Goal: Transaction & Acquisition: Purchase product/service

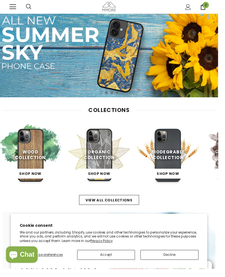
click at [16, 5] on span at bounding box center [13, 5] width 7 height 1
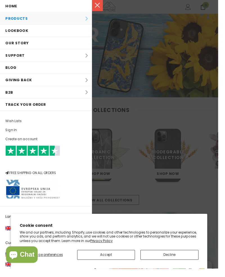
click at [82, 19] on li "Products Products All Products All Collections BUNDLES Organic Collection Wood …" at bounding box center [47, 19] width 95 height 13
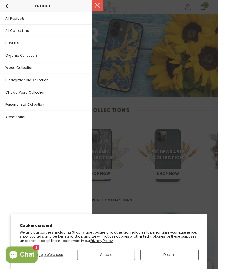
click at [51, 34] on link "All Collections" at bounding box center [47, 31] width 95 height 12
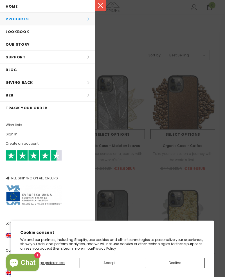
click at [87, 19] on li "Products Products All Products All Collections BUNDLES Organic Collection Wood …" at bounding box center [47, 19] width 95 height 13
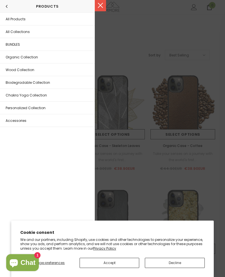
click at [41, 83] on span "Biodegradable Collection" at bounding box center [28, 82] width 45 height 5
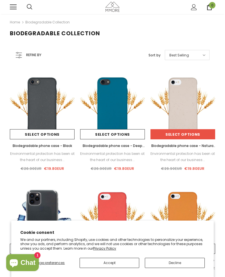
click at [194, 134] on link "Select options" at bounding box center [183, 134] width 65 height 10
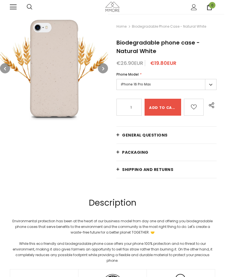
click at [187, 82] on label "iPhone 16 Pro Max" at bounding box center [167, 84] width 100 height 11
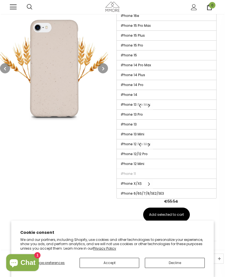
scroll to position [122, 0]
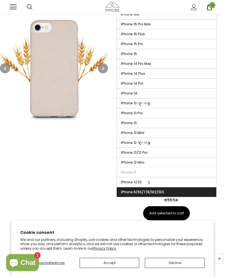
click at [151, 193] on span "iPhone 6/6S/7/8/SE2/SE3" at bounding box center [142, 191] width 43 height 5
click at [0, 0] on input "iPhone 6/6S/7/8/SE2/SE3" at bounding box center [0, 0] width 0 height 0
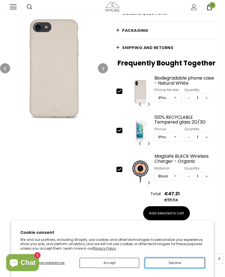
click at [174, 268] on button "Decline" at bounding box center [175, 263] width 60 height 10
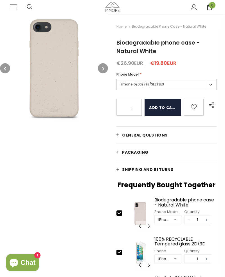
click at [165, 107] on input "Add to cart" at bounding box center [163, 107] width 37 height 17
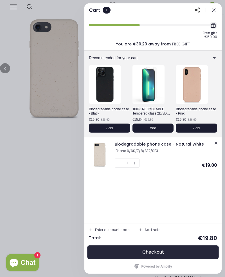
click at [153, 254] on span "Checkout" at bounding box center [154, 252] width 22 height 6
